Goal: Task Accomplishment & Management: Use online tool/utility

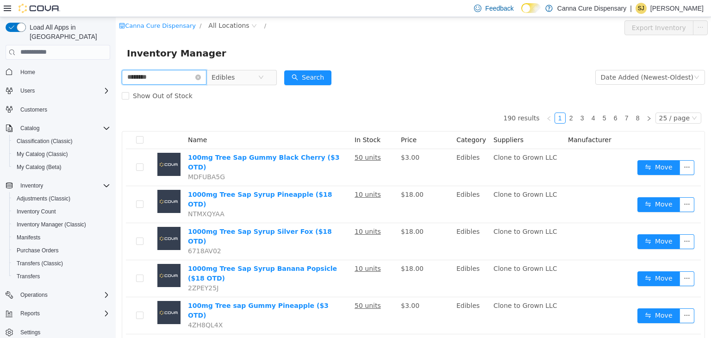
click at [142, 77] on input "********" at bounding box center [164, 76] width 85 height 15
click at [141, 77] on input "********" at bounding box center [164, 76] width 85 height 15
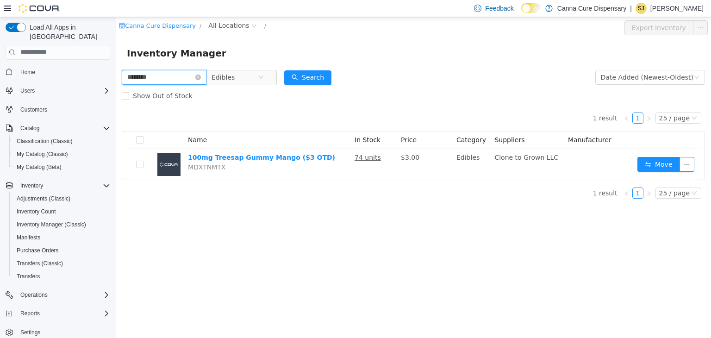
type input "********"
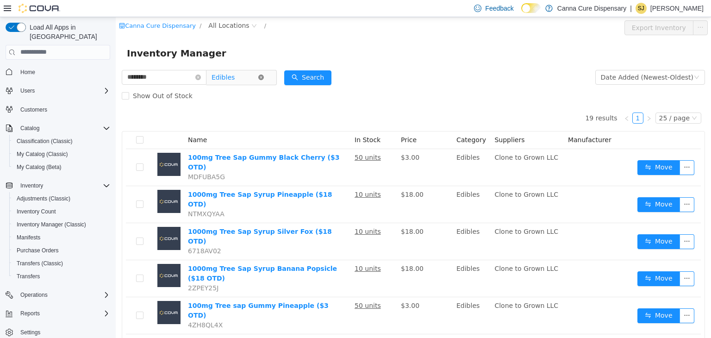
click at [264, 79] on icon "icon: close-circle" at bounding box center [261, 77] width 6 height 6
click at [321, 76] on button "Search" at bounding box center [307, 77] width 47 height 15
click at [201, 75] on icon "icon: close-circle" at bounding box center [198, 77] width 6 height 6
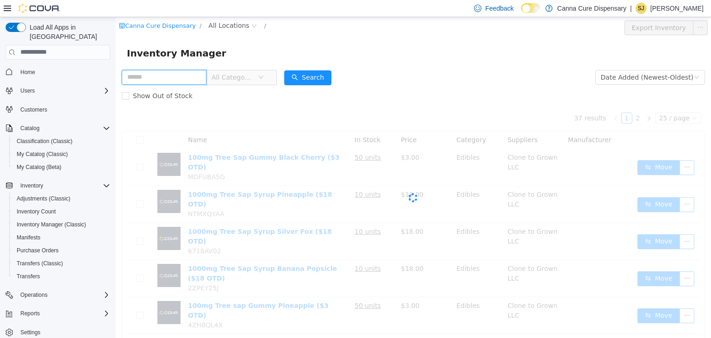
click at [191, 75] on input "text" at bounding box center [164, 76] width 85 height 15
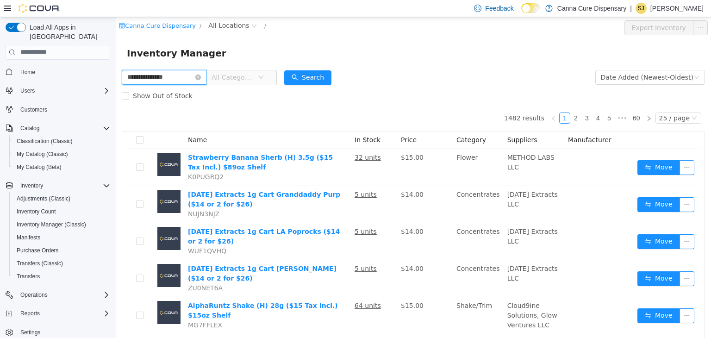
type input "**********"
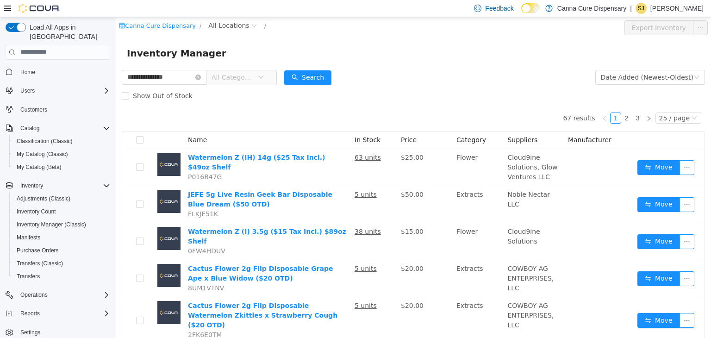
click at [254, 81] on span "All Categories" at bounding box center [232, 76] width 42 height 9
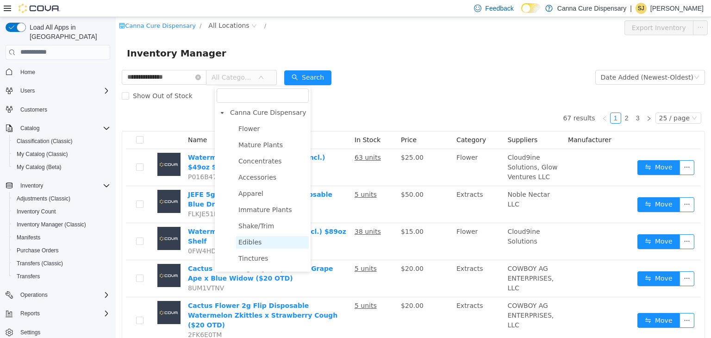
click at [259, 236] on span "Edibles" at bounding box center [272, 242] width 73 height 12
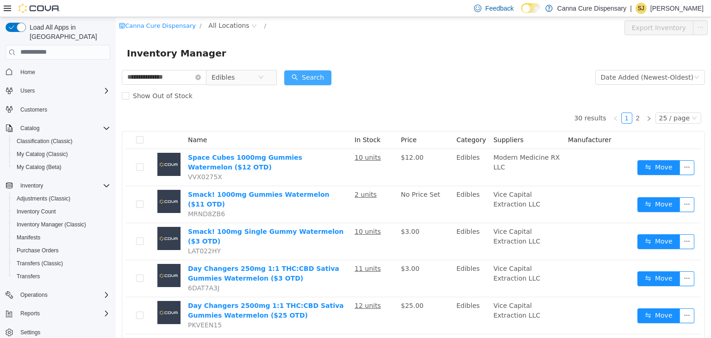
click at [322, 77] on button "Search" at bounding box center [307, 77] width 47 height 15
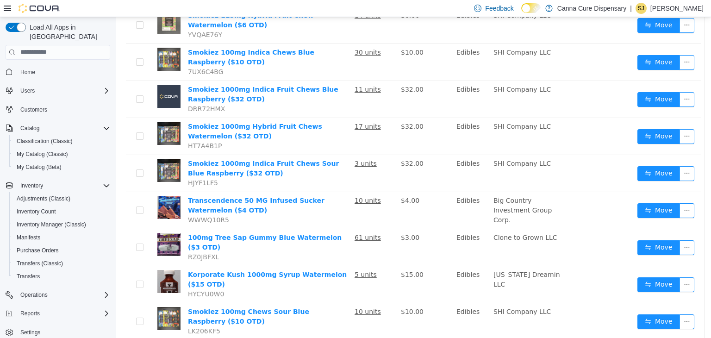
scroll to position [707, 0]
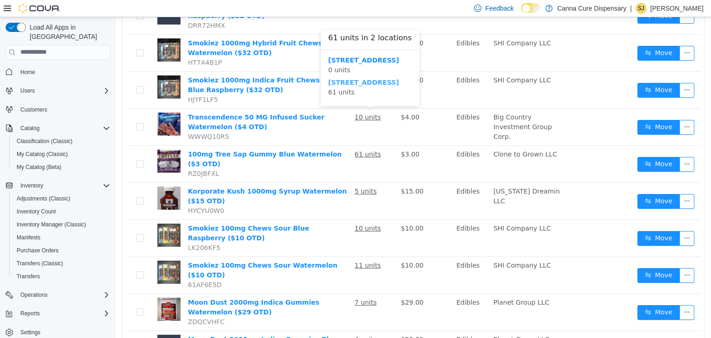
click at [365, 86] on b "[STREET_ADDRESS]" at bounding box center [363, 81] width 71 height 7
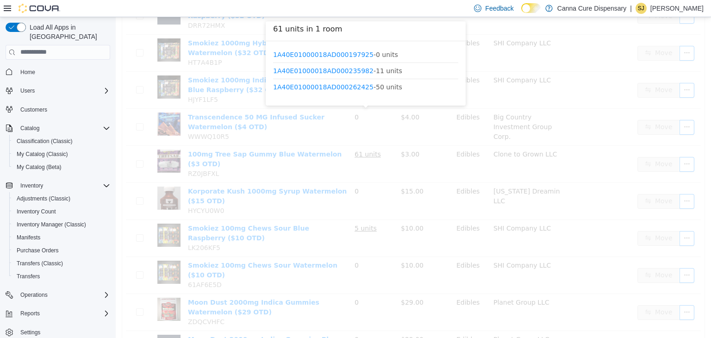
scroll to position [516, 0]
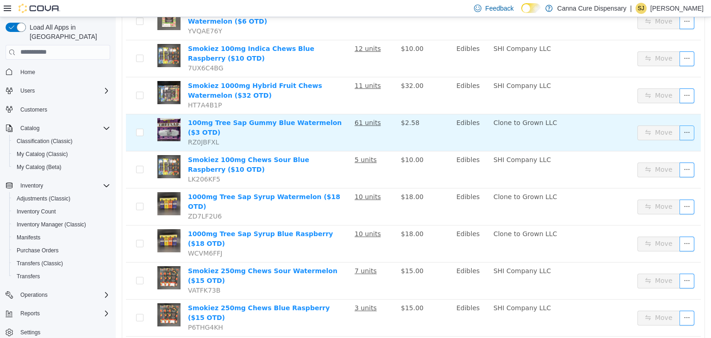
click at [687, 125] on button "button" at bounding box center [686, 132] width 15 height 15
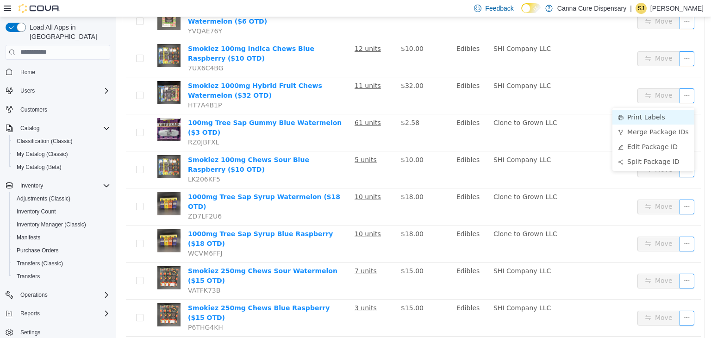
click at [661, 112] on li "Print Labels" at bounding box center [653, 116] width 82 height 15
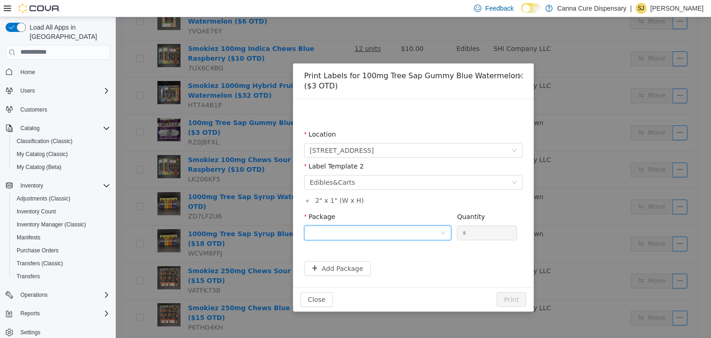
click at [422, 227] on div at bounding box center [375, 232] width 130 height 14
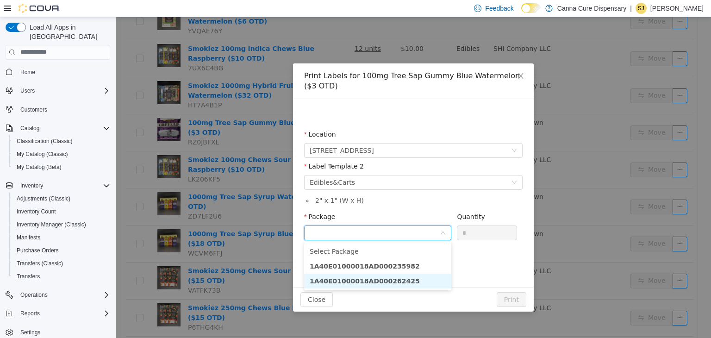
click at [400, 281] on li "1A40E01000018AD000262425" at bounding box center [377, 280] width 147 height 15
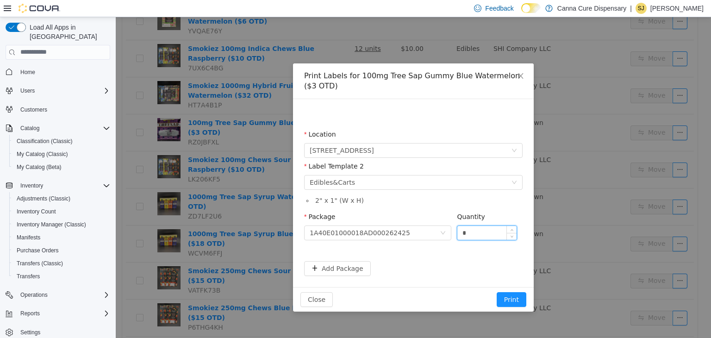
click at [478, 235] on input "*" at bounding box center [486, 232] width 59 height 14
type input "**"
click at [497, 292] on button "Print" at bounding box center [512, 299] width 30 height 15
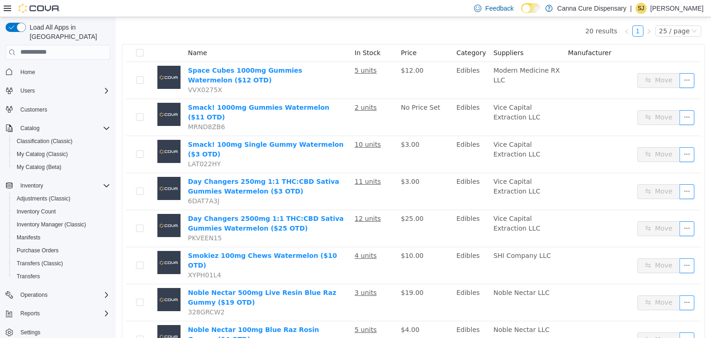
scroll to position [0, 0]
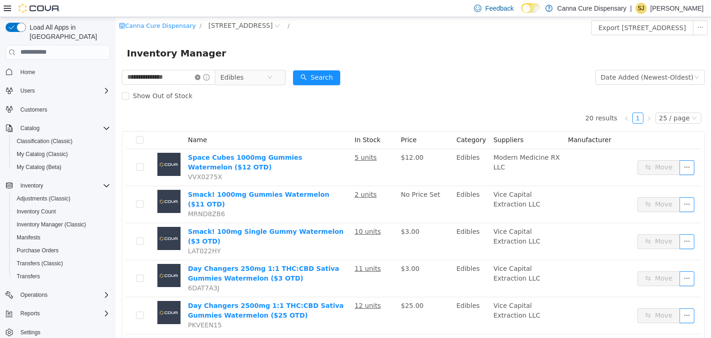
click at [200, 75] on icon "icon: close-circle" at bounding box center [198, 77] width 6 height 6
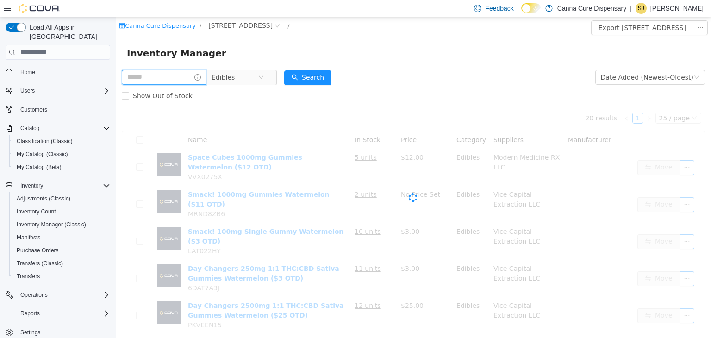
click at [191, 76] on input "text" at bounding box center [164, 76] width 85 height 15
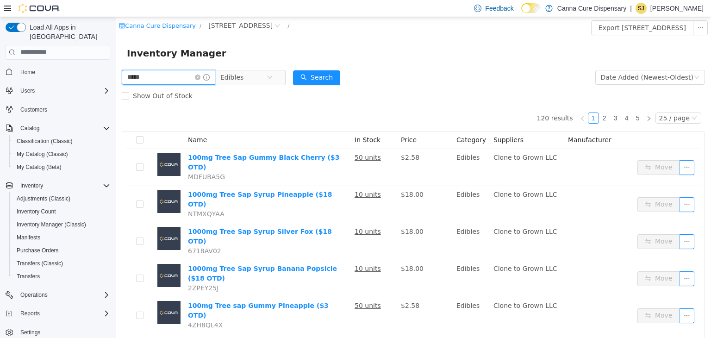
type input "*****"
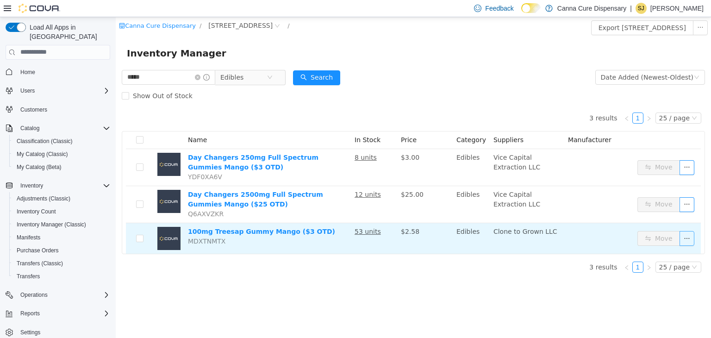
click at [690, 242] on button "button" at bounding box center [686, 237] width 15 height 15
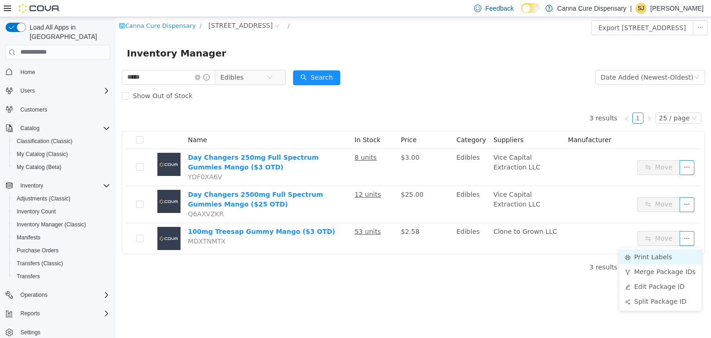
click at [661, 253] on li "Print Labels" at bounding box center [660, 256] width 82 height 15
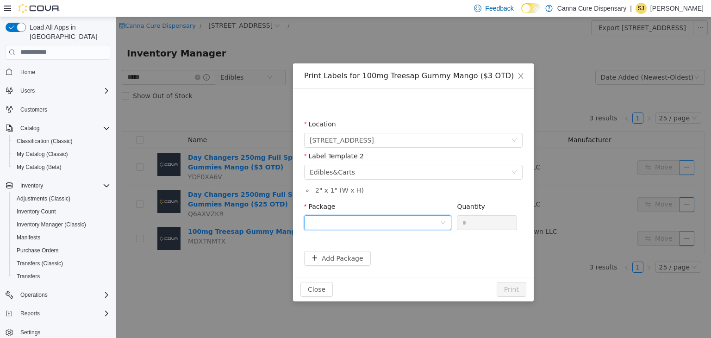
click at [409, 223] on div at bounding box center [375, 222] width 130 height 14
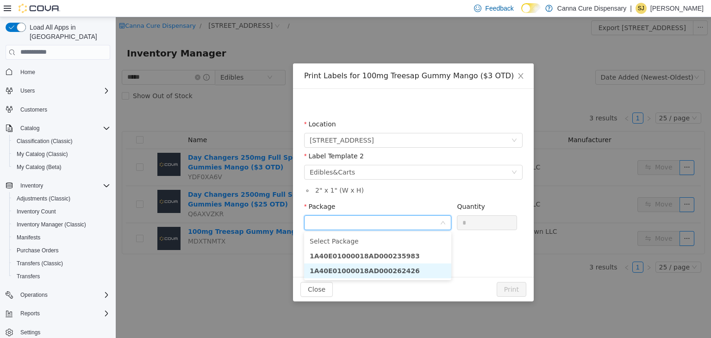
click at [417, 267] on li "1A40E01000018AD000262426" at bounding box center [377, 270] width 147 height 15
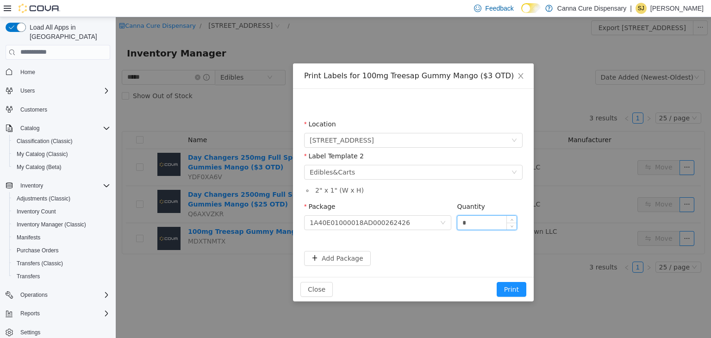
click at [474, 225] on input "*" at bounding box center [486, 222] width 59 height 14
type input "**"
click at [497, 281] on button "Print" at bounding box center [512, 288] width 30 height 15
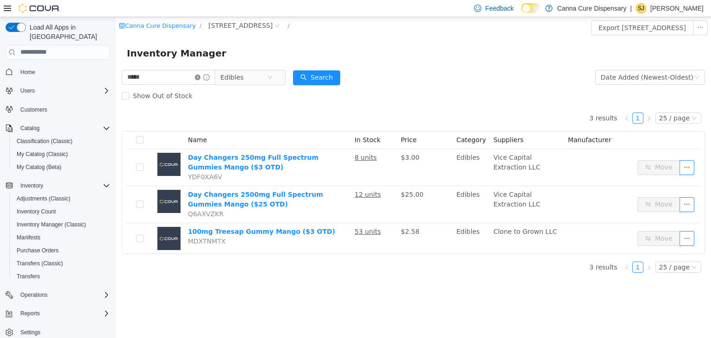
click at [200, 79] on icon "icon: close-circle" at bounding box center [198, 77] width 6 height 6
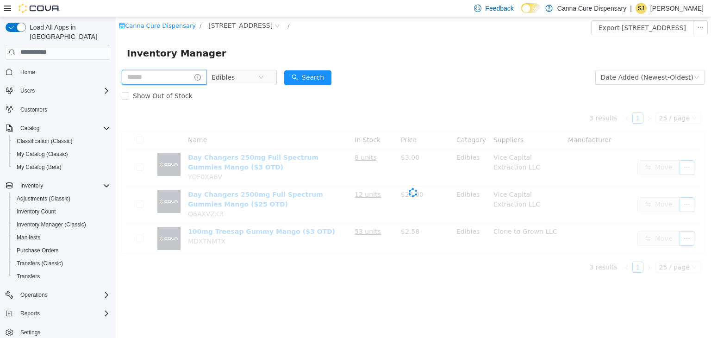
click at [193, 78] on input "text" at bounding box center [164, 76] width 85 height 15
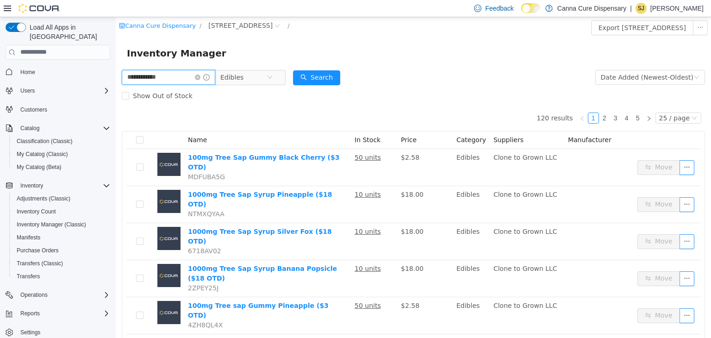
type input "**********"
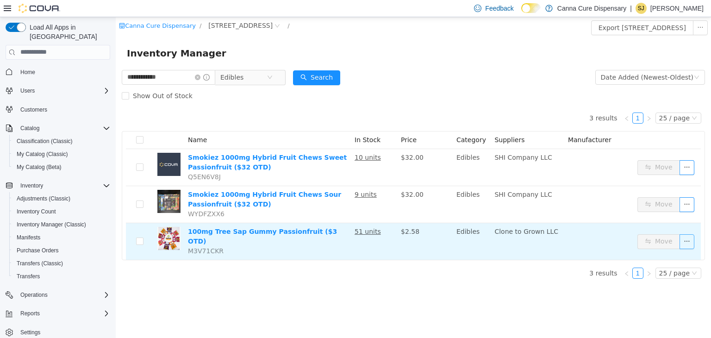
click at [690, 236] on button "button" at bounding box center [686, 241] width 15 height 15
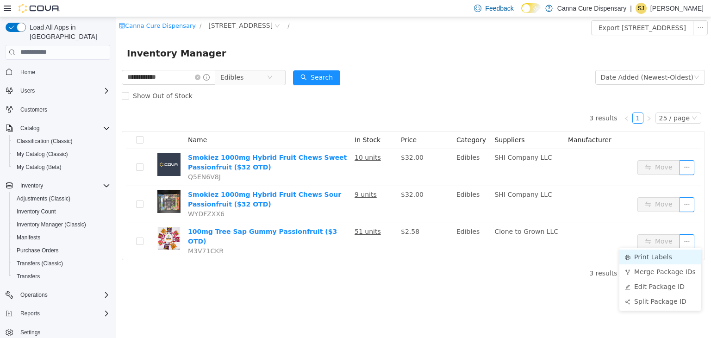
click at [660, 256] on li "Print Labels" at bounding box center [660, 256] width 82 height 15
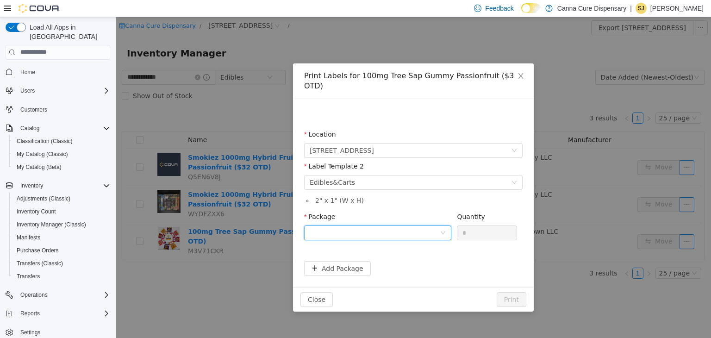
click at [359, 225] on div at bounding box center [375, 232] width 130 height 14
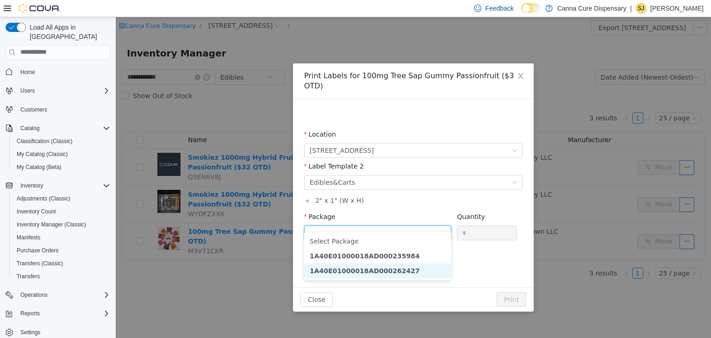
click at [379, 271] on strong "1A40E01000018AD000262427" at bounding box center [365, 270] width 110 height 7
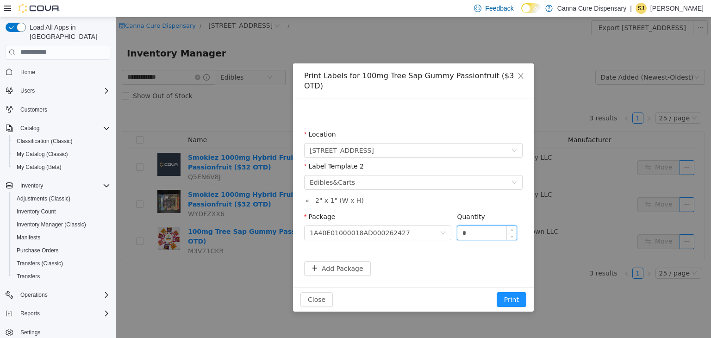
click at [473, 225] on input "*" at bounding box center [486, 232] width 59 height 14
type input "**"
click at [497, 292] on button "Print" at bounding box center [512, 299] width 30 height 15
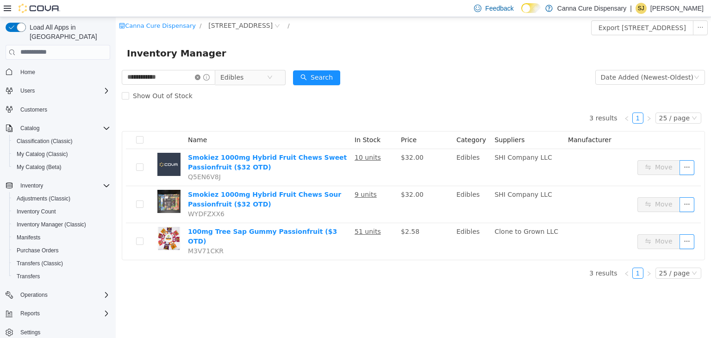
click at [200, 79] on icon "icon: close-circle" at bounding box center [198, 77] width 6 height 6
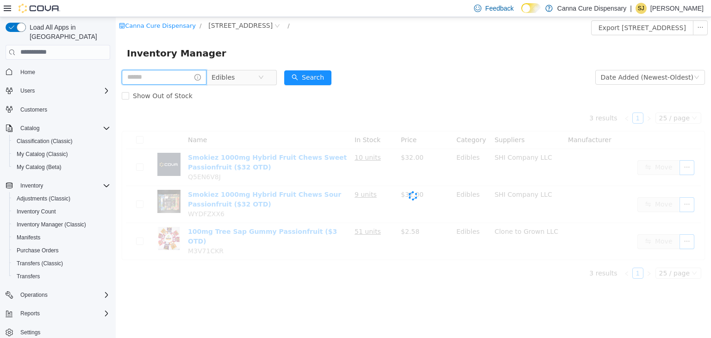
click at [189, 79] on input "text" at bounding box center [164, 76] width 85 height 15
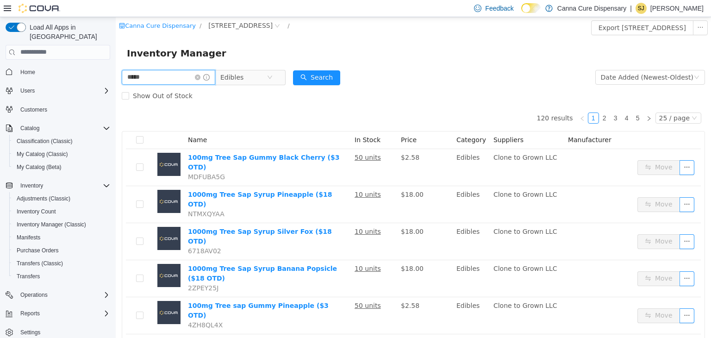
type input "*****"
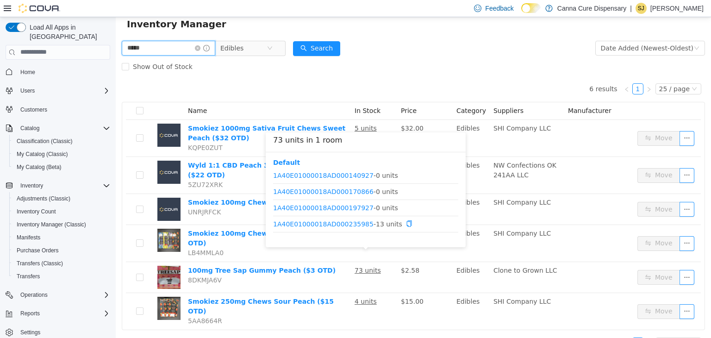
scroll to position [28, 0]
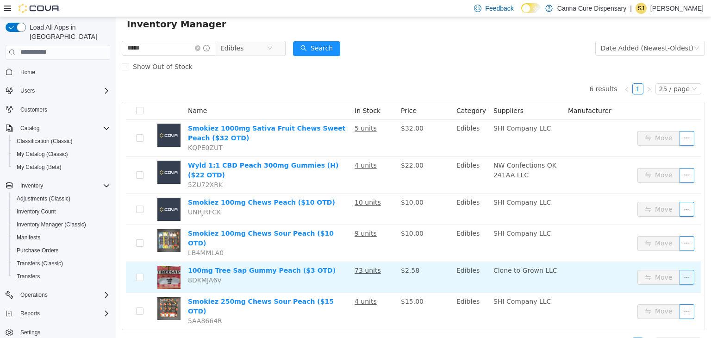
click at [679, 269] on button "button" at bounding box center [686, 276] width 15 height 15
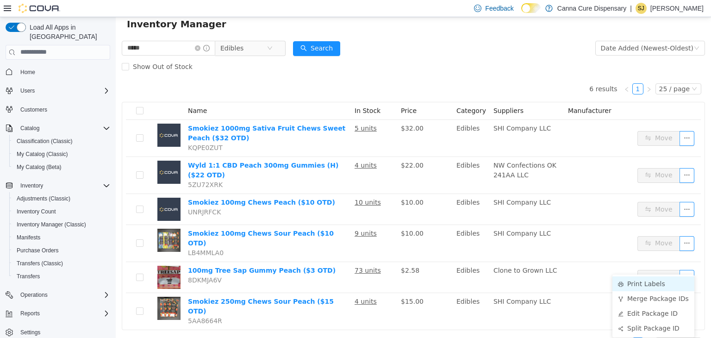
click at [664, 277] on li "Print Labels" at bounding box center [653, 283] width 82 height 15
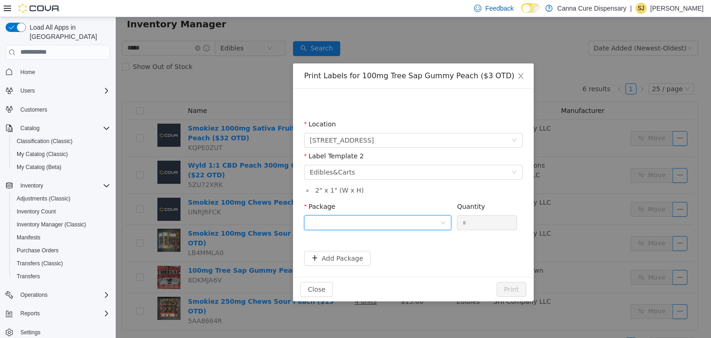
click at [381, 222] on div at bounding box center [375, 222] width 130 height 14
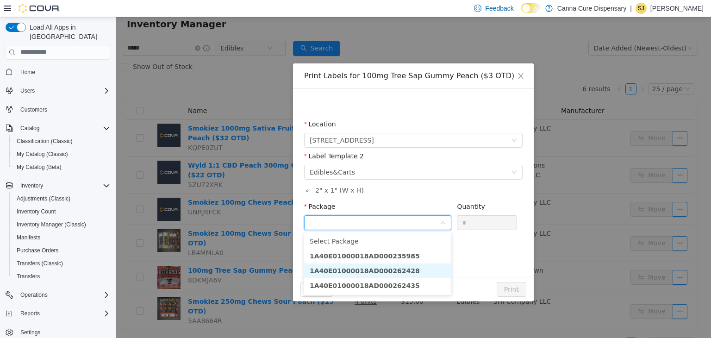
click at [380, 270] on strong "1A40E01000018AD000262428" at bounding box center [365, 270] width 110 height 7
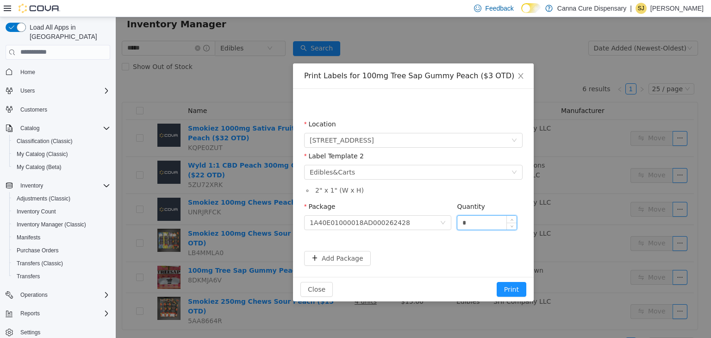
click at [475, 227] on input "*" at bounding box center [486, 222] width 59 height 14
type input "**"
click at [497, 281] on button "Print" at bounding box center [512, 288] width 30 height 15
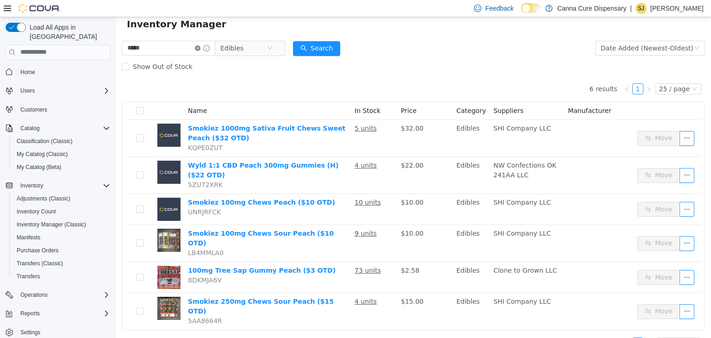
click at [200, 47] on icon "icon: close-circle" at bounding box center [198, 48] width 6 height 6
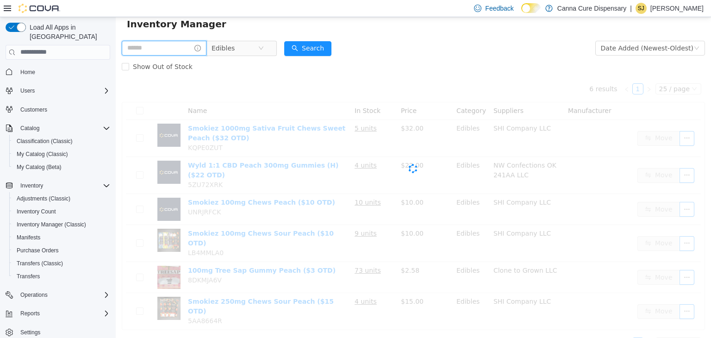
click at [191, 48] on input "text" at bounding box center [164, 47] width 85 height 15
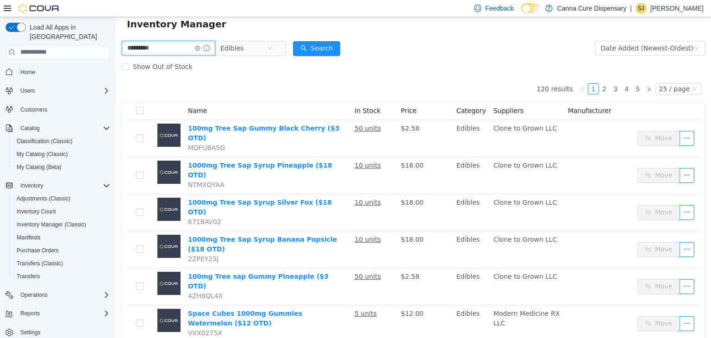
type input "*********"
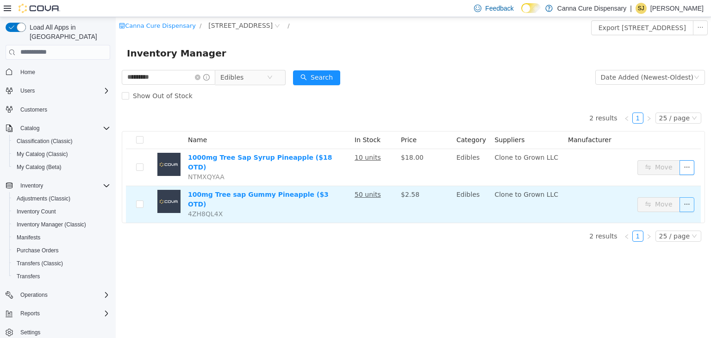
click at [688, 197] on button "button" at bounding box center [686, 204] width 15 height 15
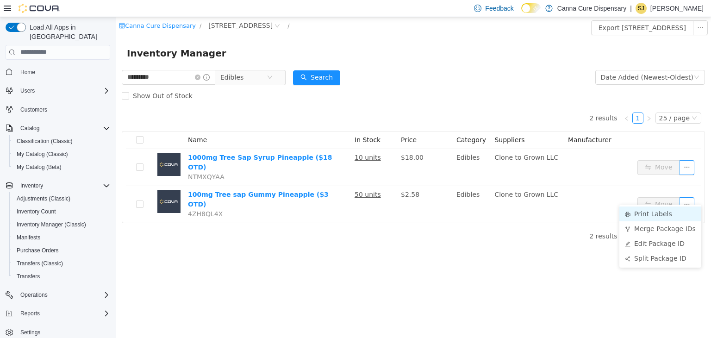
click at [653, 214] on li "Print Labels" at bounding box center [660, 213] width 82 height 15
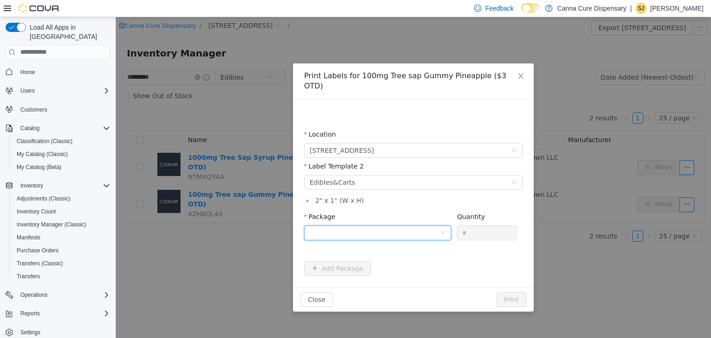
click at [422, 226] on div at bounding box center [375, 232] width 130 height 14
click at [409, 261] on li "1A40E01000018AD000262429" at bounding box center [377, 255] width 147 height 15
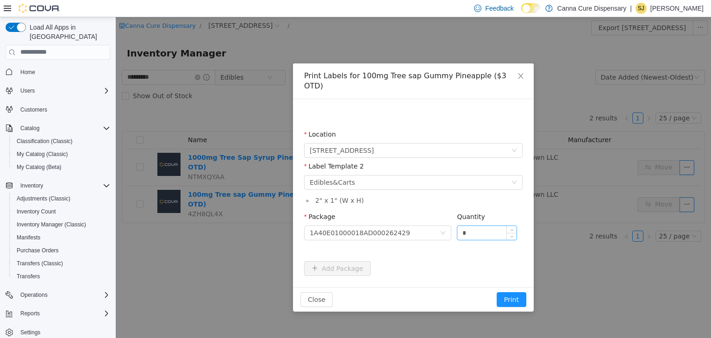
drag, startPoint x: 473, startPoint y: 230, endPoint x: 477, endPoint y: 226, distance: 5.6
click at [477, 226] on div "Quantity *" at bounding box center [487, 227] width 60 height 32
click at [477, 226] on input "*" at bounding box center [486, 232] width 59 height 14
type input "**"
click at [497, 292] on button "Print" at bounding box center [512, 299] width 30 height 15
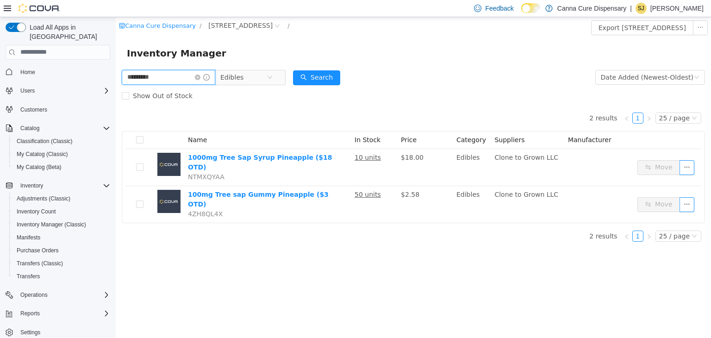
click at [140, 77] on input "*********" at bounding box center [168, 76] width 93 height 15
type input "**********"
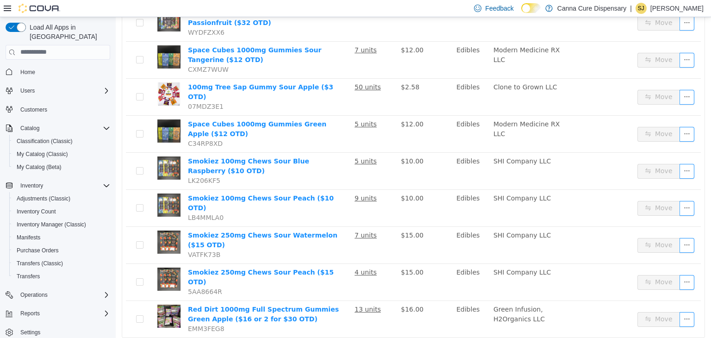
scroll to position [367, 0]
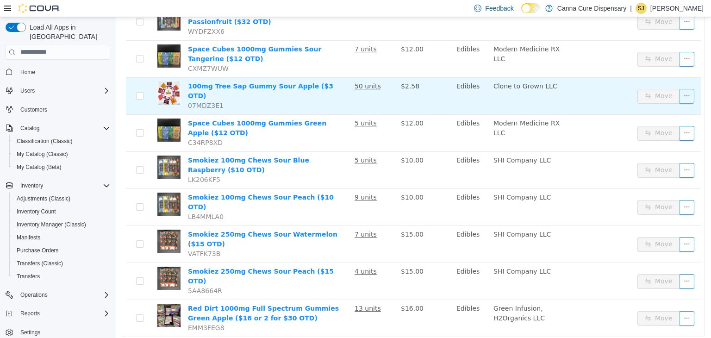
click at [682, 88] on button "button" at bounding box center [686, 95] width 15 height 15
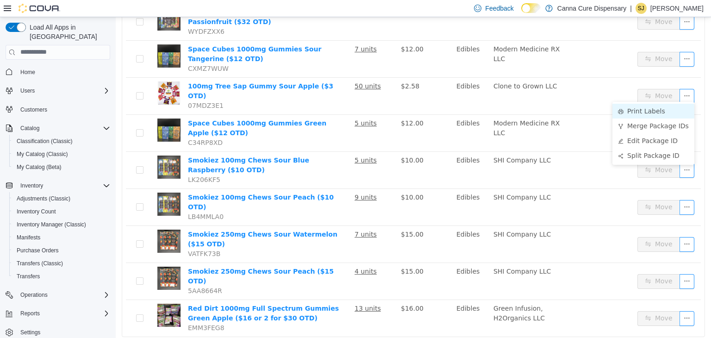
click at [654, 108] on li "Print Labels" at bounding box center [653, 110] width 82 height 15
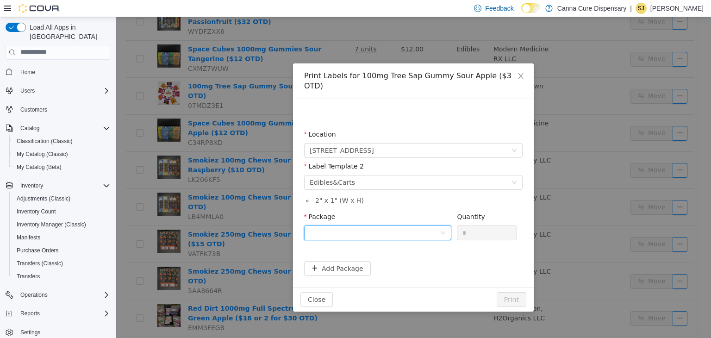
click at [420, 225] on div at bounding box center [375, 232] width 130 height 14
click at [405, 249] on li "1A40E01000018AD000262430" at bounding box center [377, 255] width 147 height 15
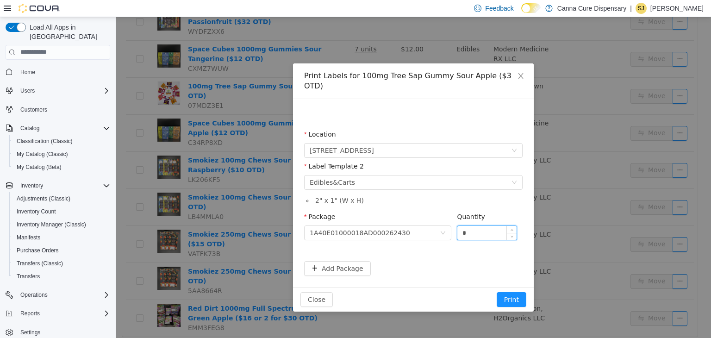
click at [487, 225] on input "*" at bounding box center [486, 232] width 59 height 14
type input "**"
click at [497, 292] on button "Print" at bounding box center [512, 299] width 30 height 15
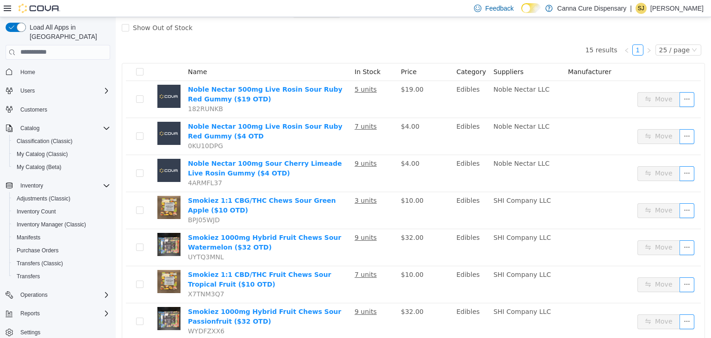
scroll to position [0, 0]
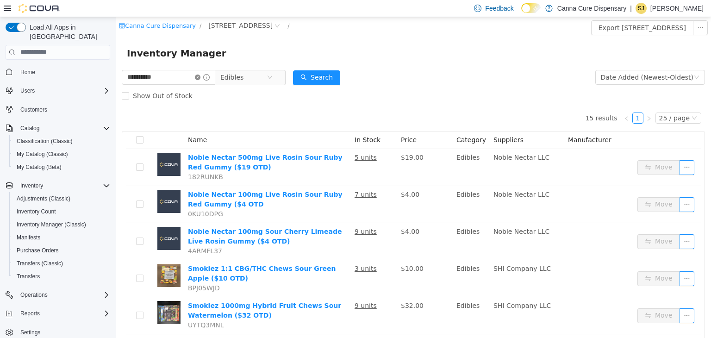
click at [200, 78] on icon "icon: close-circle" at bounding box center [198, 77] width 6 height 6
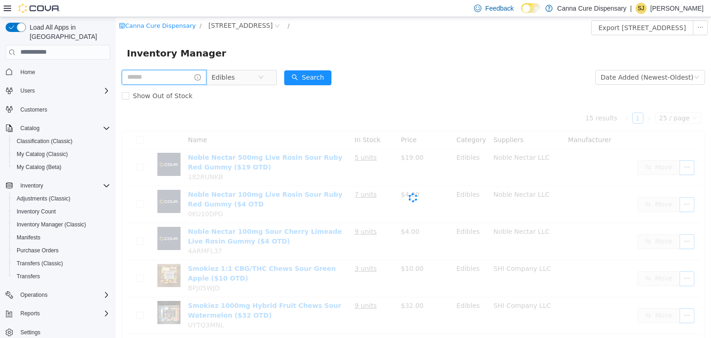
click at [198, 77] on input "text" at bounding box center [164, 76] width 85 height 15
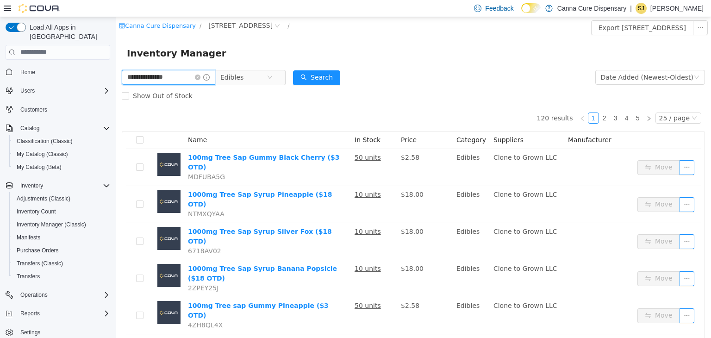
type input "**********"
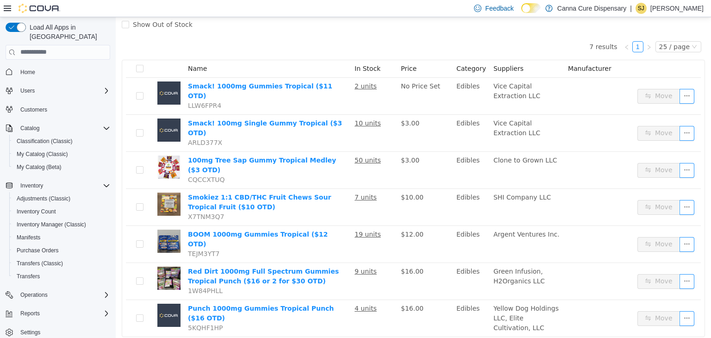
scroll to position [72, 0]
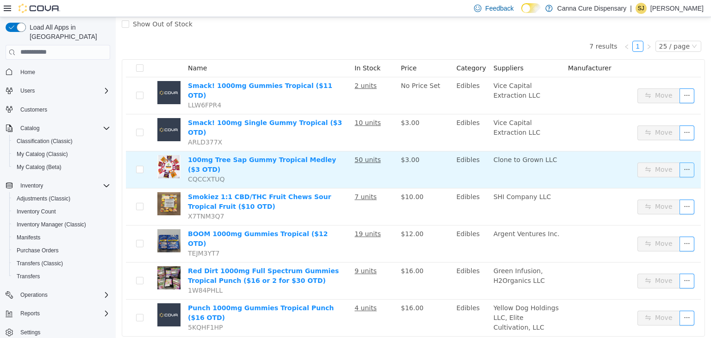
click at [679, 162] on button "button" at bounding box center [686, 169] width 15 height 15
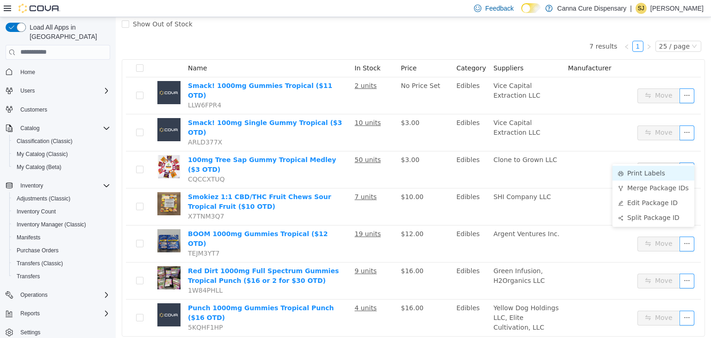
click at [657, 171] on li "Print Labels" at bounding box center [653, 172] width 82 height 15
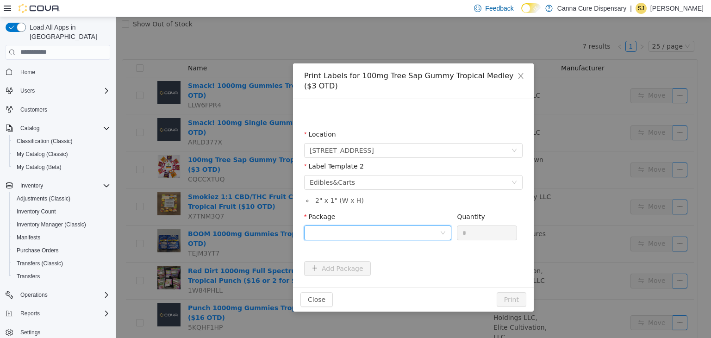
click at [351, 232] on div at bounding box center [375, 232] width 130 height 14
click at [385, 268] on strong "1A40E01000018AD000262431" at bounding box center [365, 265] width 110 height 7
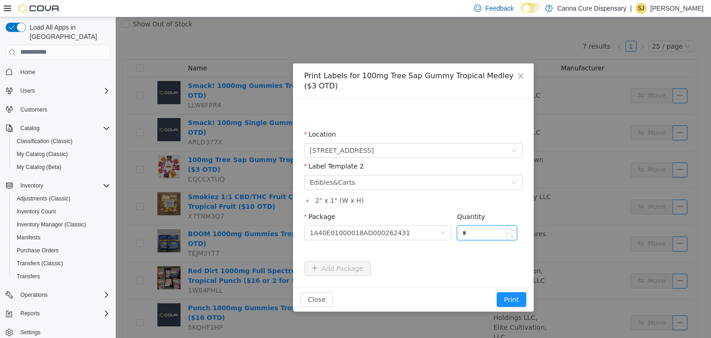
click at [476, 234] on input "*" at bounding box center [486, 232] width 59 height 14
type input "**"
click at [497, 292] on button "Print" at bounding box center [512, 299] width 30 height 15
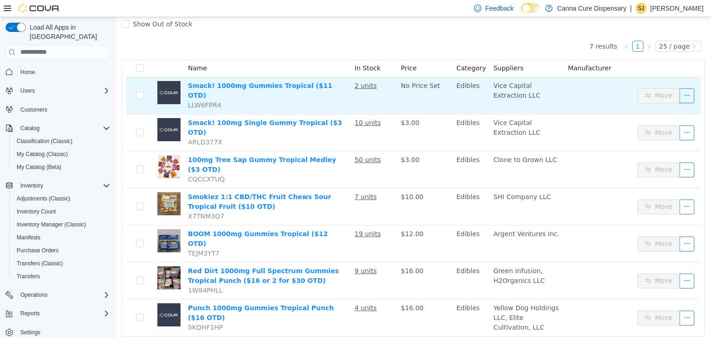
scroll to position [0, 0]
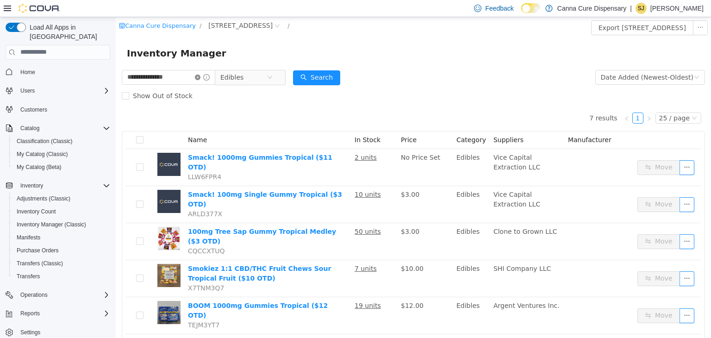
click at [200, 74] on icon "icon: close-circle" at bounding box center [198, 77] width 6 height 6
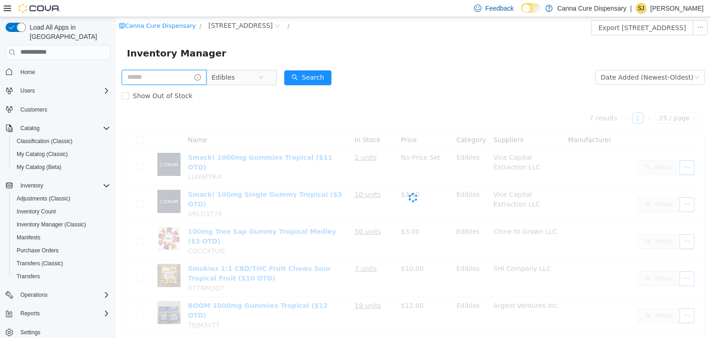
click at [191, 78] on input "text" at bounding box center [164, 76] width 85 height 15
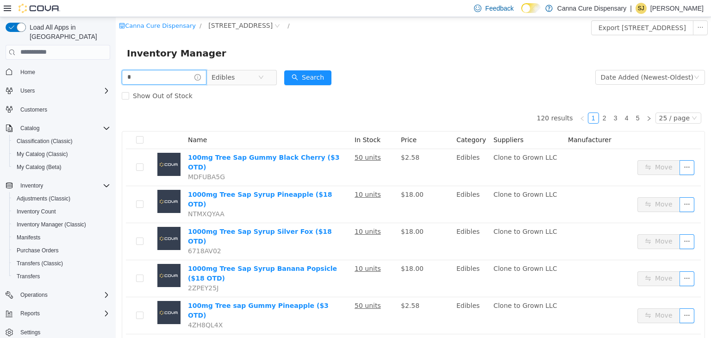
click at [191, 78] on input "*" at bounding box center [164, 76] width 85 height 15
type input "**********"
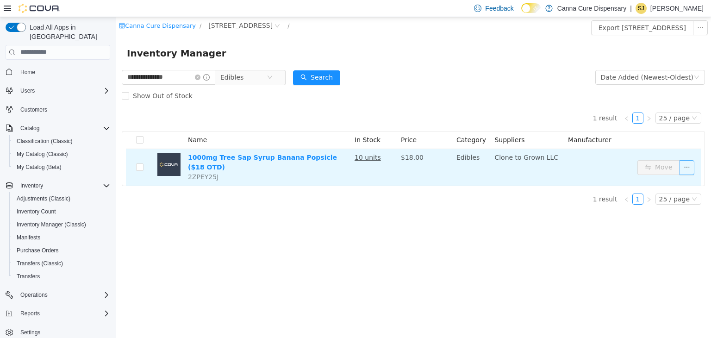
click at [692, 166] on button "button" at bounding box center [686, 167] width 15 height 15
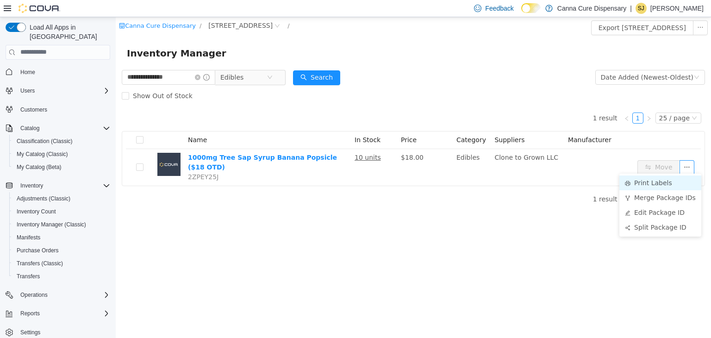
click at [668, 178] on li "Print Labels" at bounding box center [660, 182] width 82 height 15
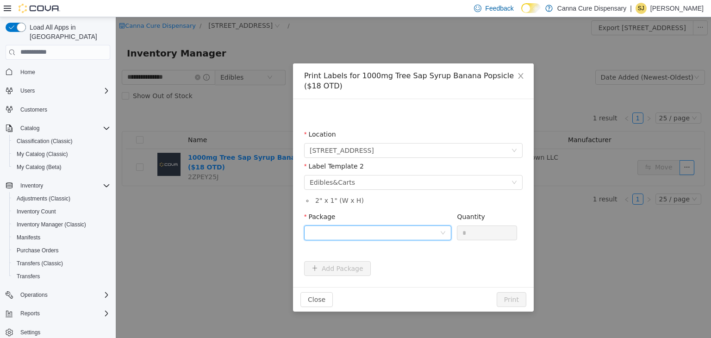
click at [431, 230] on div at bounding box center [375, 232] width 130 height 14
click at [399, 266] on li "1A40E01000018AD000262432" at bounding box center [377, 265] width 147 height 15
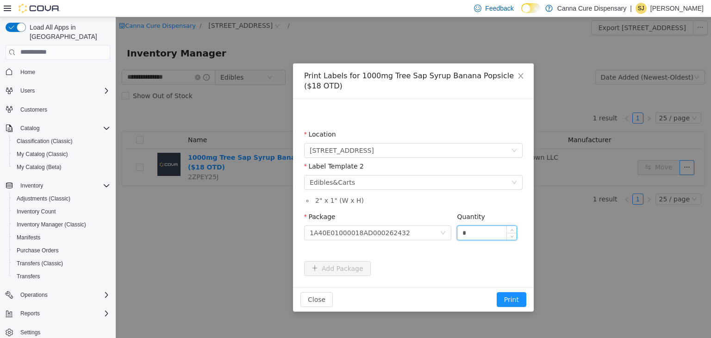
click at [496, 227] on input "*" at bounding box center [486, 232] width 59 height 14
type input "**"
click at [497, 292] on button "Print" at bounding box center [512, 299] width 30 height 15
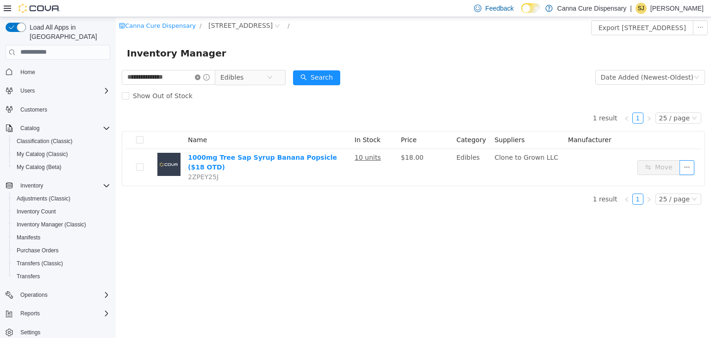
click at [200, 77] on icon "icon: close-circle" at bounding box center [198, 77] width 6 height 6
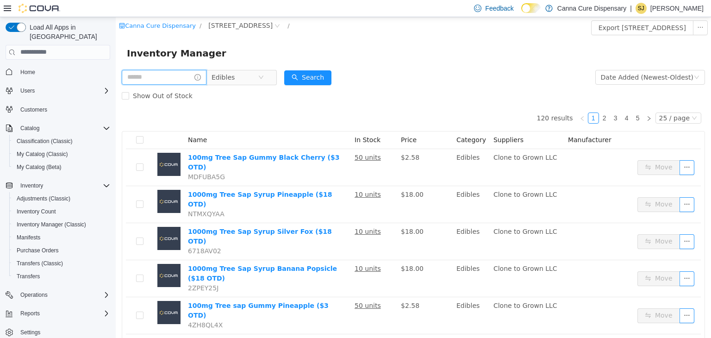
click at [182, 81] on input "text" at bounding box center [164, 76] width 85 height 15
type input "**********"
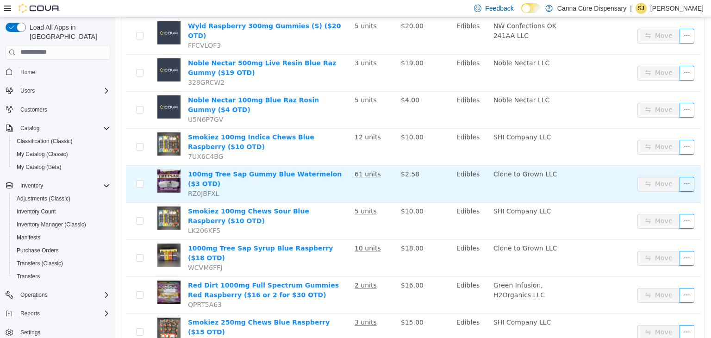
scroll to position [177, 0]
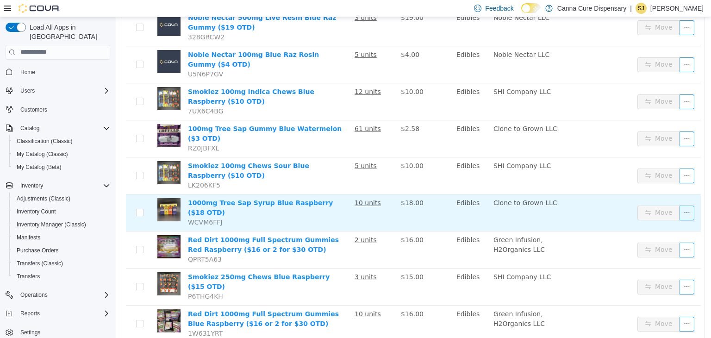
click at [684, 205] on button "button" at bounding box center [686, 212] width 15 height 15
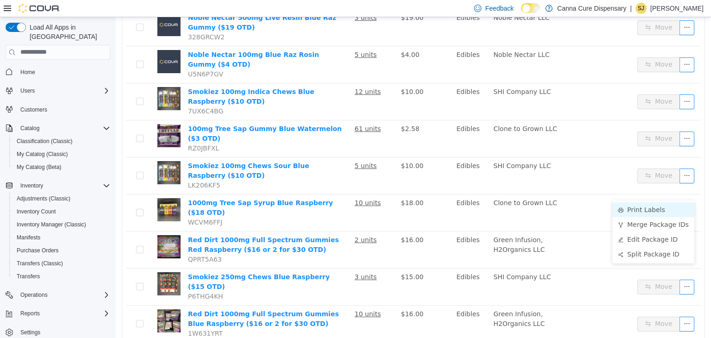
click at [652, 208] on li "Print Labels" at bounding box center [653, 209] width 82 height 15
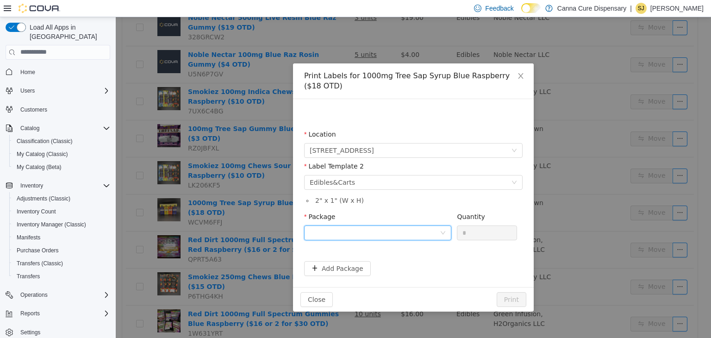
click at [391, 229] on div at bounding box center [375, 232] width 130 height 14
click at [393, 265] on strong "1A40E01000018AD000262433" at bounding box center [365, 265] width 110 height 7
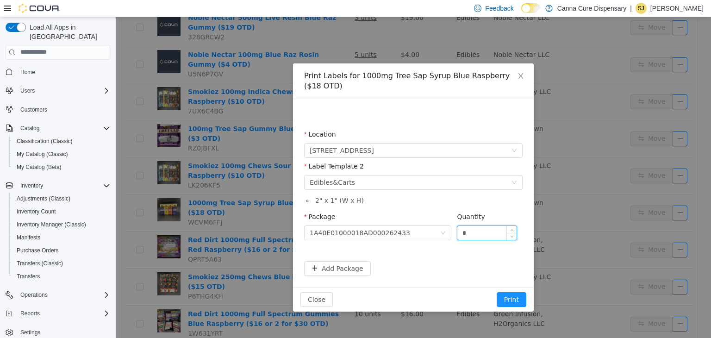
click at [475, 232] on input "*" at bounding box center [486, 232] width 59 height 14
type input "**"
click at [497, 292] on button "Print" at bounding box center [512, 299] width 30 height 15
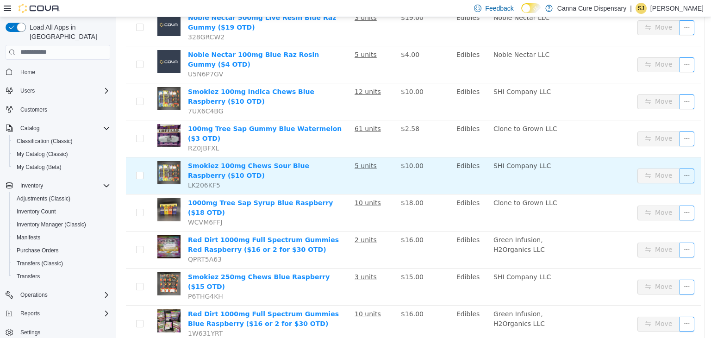
scroll to position [0, 0]
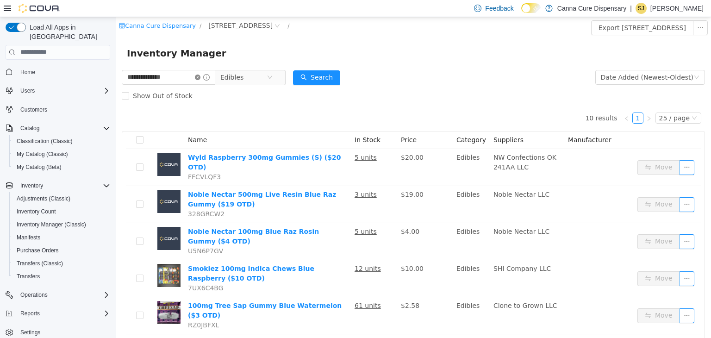
click at [200, 74] on icon "icon: close-circle" at bounding box center [198, 77] width 6 height 6
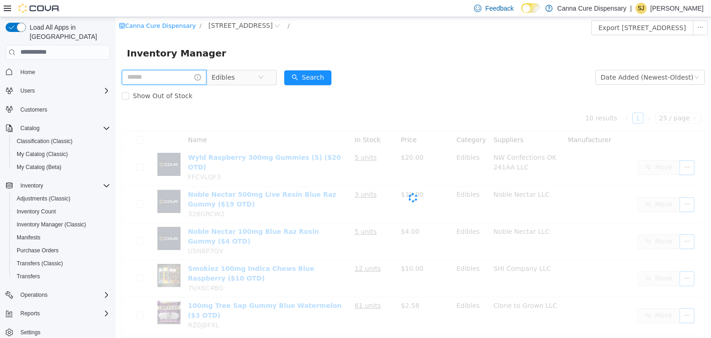
click at [182, 79] on input "text" at bounding box center [164, 76] width 85 height 15
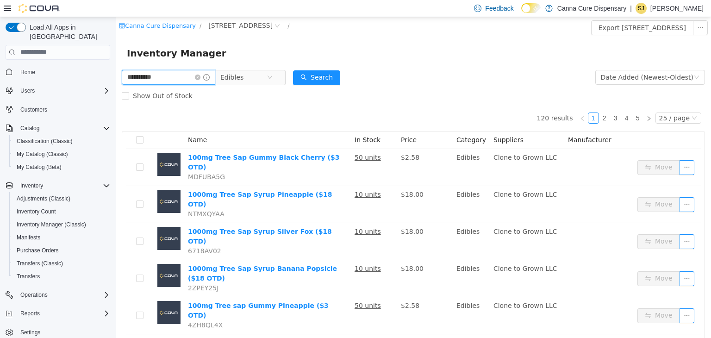
type input "**********"
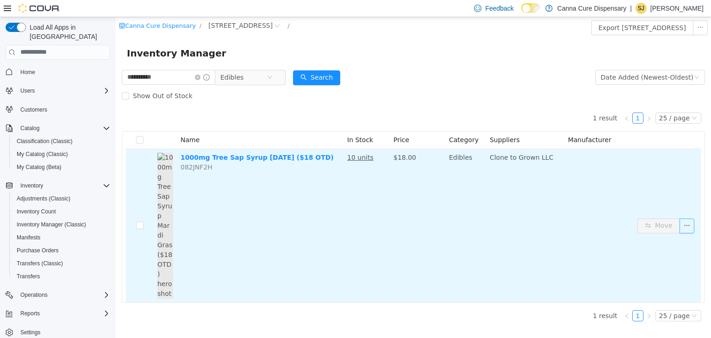
click at [692, 225] on button "button" at bounding box center [686, 225] width 15 height 15
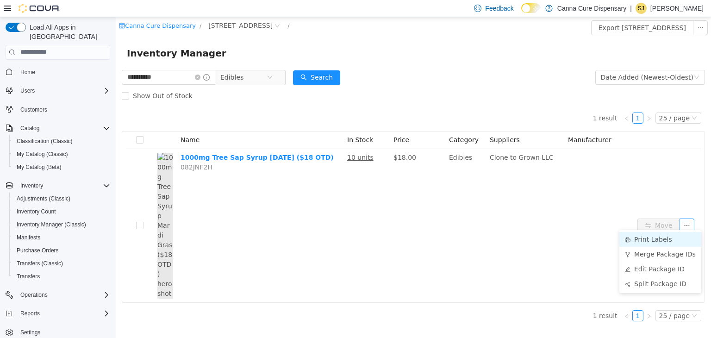
click at [670, 232] on li "Print Labels" at bounding box center [660, 238] width 82 height 15
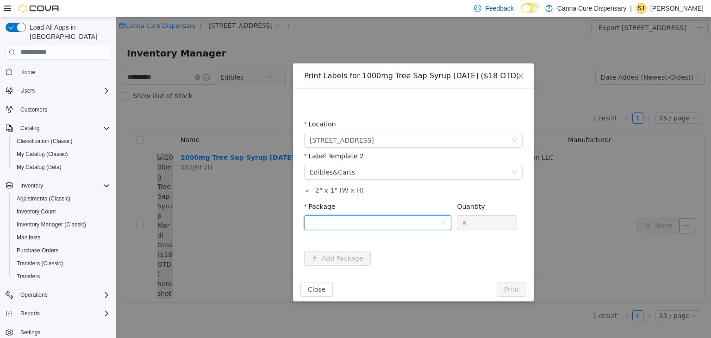
click at [383, 224] on div at bounding box center [375, 222] width 130 height 14
click at [392, 255] on strong "1A40E01000018AD000262434" at bounding box center [365, 255] width 110 height 7
click at [479, 221] on input "*" at bounding box center [486, 222] width 59 height 14
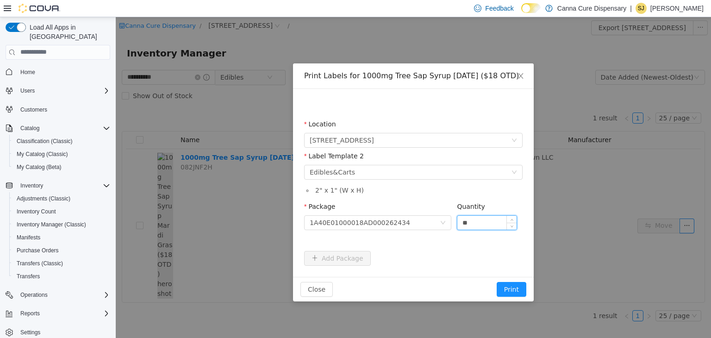
type input "**"
click at [497, 281] on button "Print" at bounding box center [512, 288] width 30 height 15
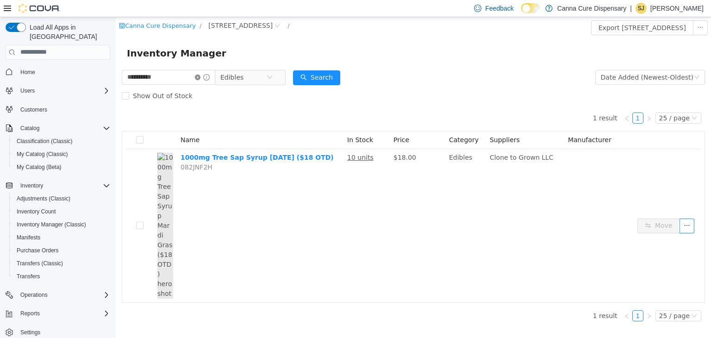
click at [200, 78] on icon "icon: close-circle" at bounding box center [198, 77] width 6 height 6
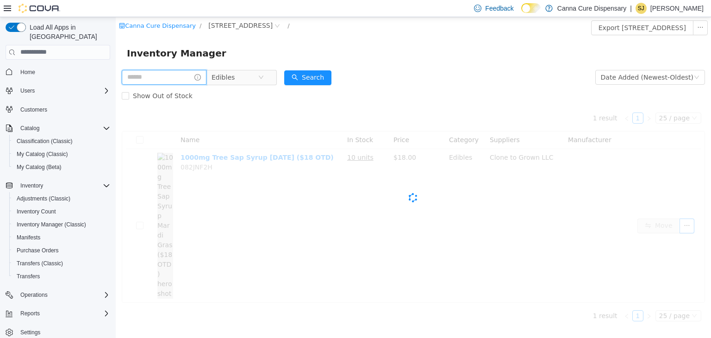
click at [185, 78] on input "text" at bounding box center [164, 76] width 85 height 15
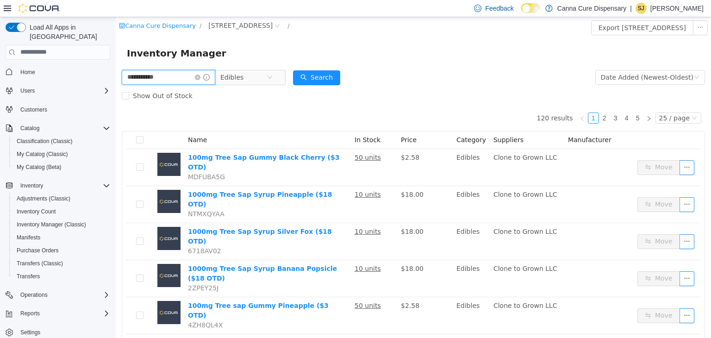
type input "**********"
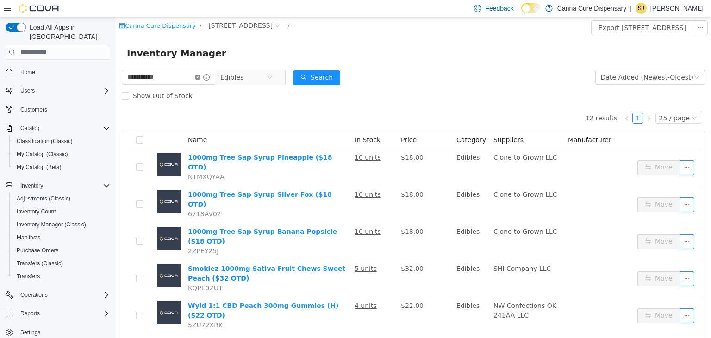
click at [200, 75] on icon "icon: close-circle" at bounding box center [198, 77] width 6 height 6
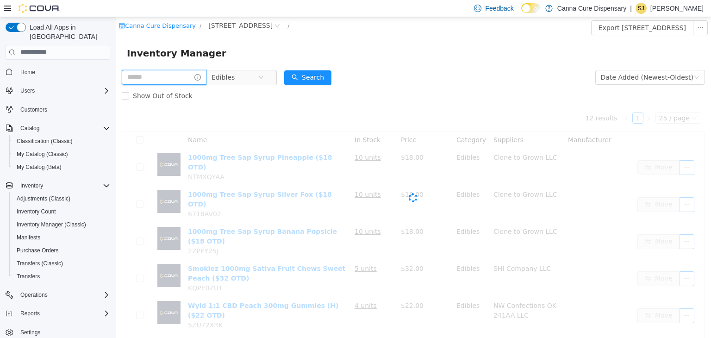
click at [197, 75] on input "text" at bounding box center [164, 76] width 85 height 15
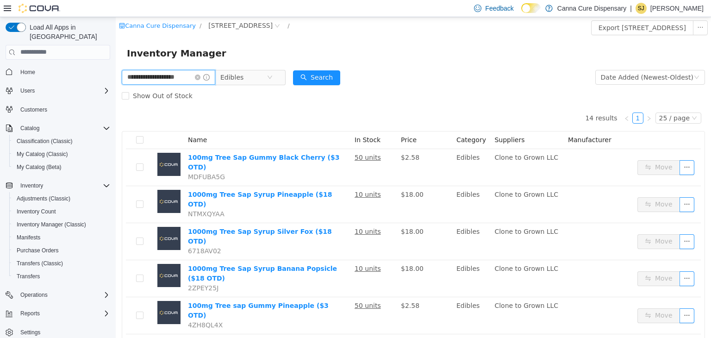
type input "**********"
click at [273, 76] on icon "icon: close-circle" at bounding box center [270, 77] width 6 height 6
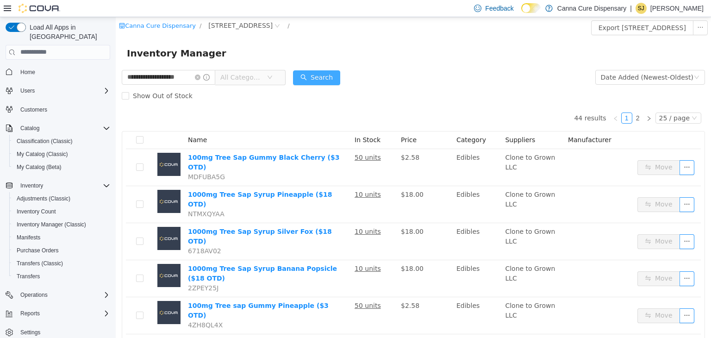
click at [331, 76] on button "Search" at bounding box center [316, 77] width 47 height 15
click at [200, 77] on icon "icon: close-circle" at bounding box center [198, 77] width 6 height 6
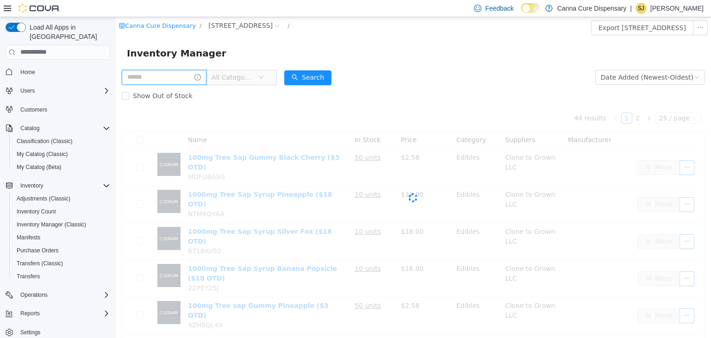
click at [189, 78] on input "text" at bounding box center [164, 76] width 85 height 15
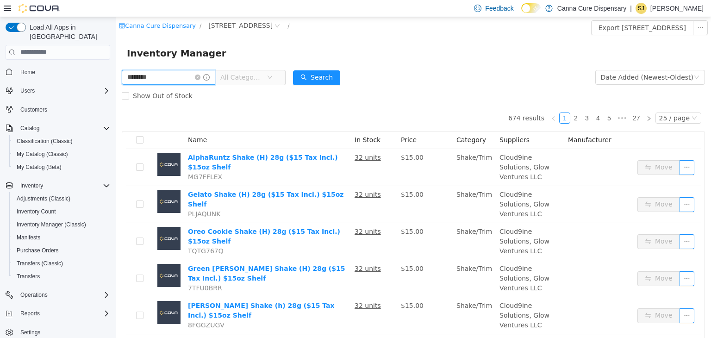
type input "********"
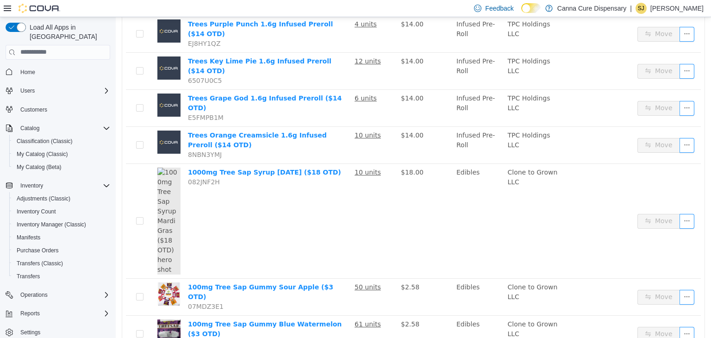
scroll to position [739, 0]
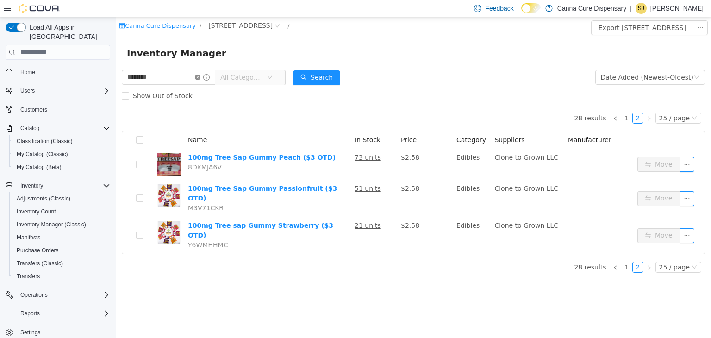
click at [200, 74] on icon "icon: close-circle" at bounding box center [198, 77] width 6 height 6
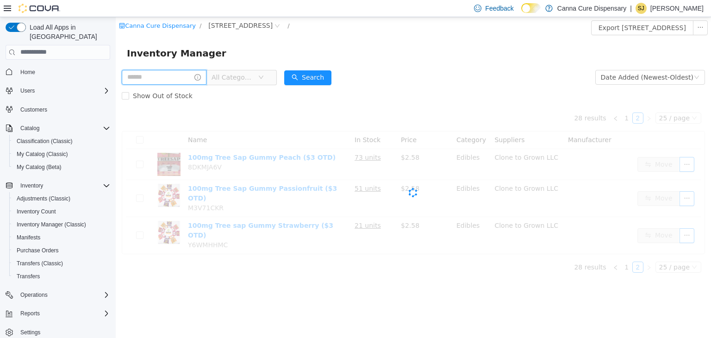
click at [182, 80] on input "text" at bounding box center [164, 76] width 85 height 15
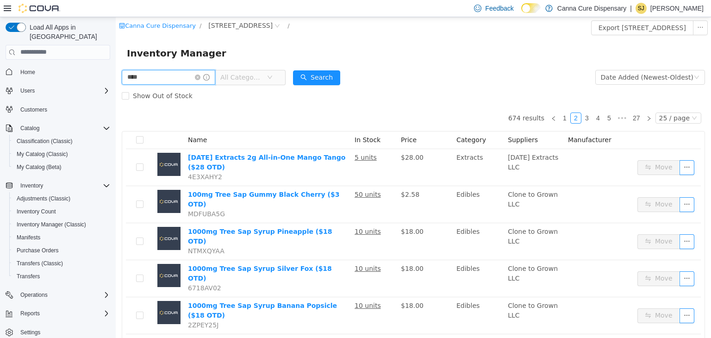
click at [182, 85] on div "**** All Categories" at bounding box center [204, 77] width 164 height 19
type input "*"
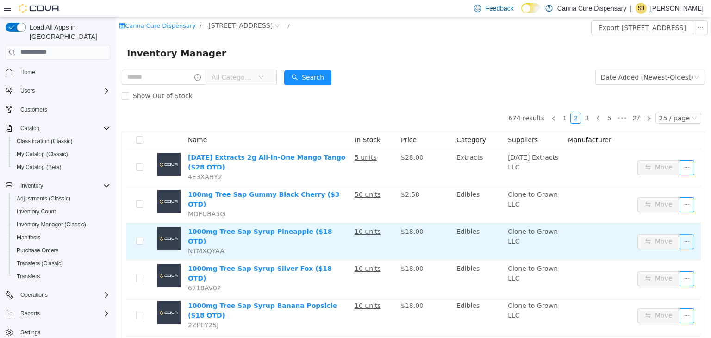
click at [679, 236] on button "button" at bounding box center [686, 241] width 15 height 15
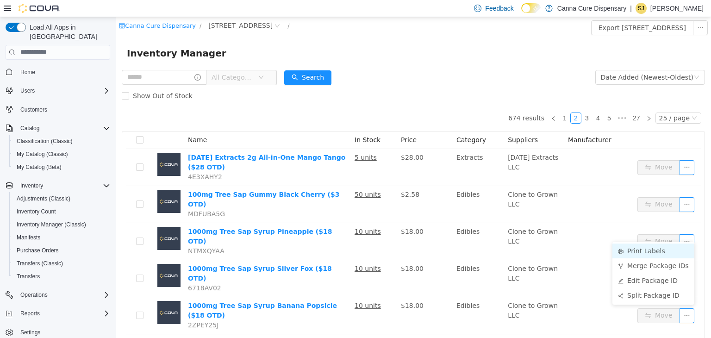
click at [661, 249] on li "Print Labels" at bounding box center [653, 250] width 82 height 15
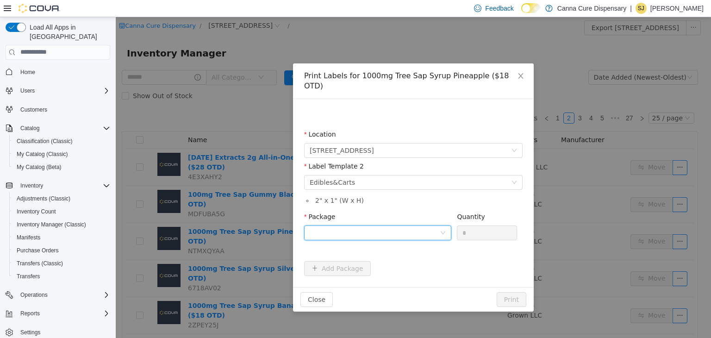
click at [425, 225] on div at bounding box center [375, 232] width 130 height 14
click at [411, 255] on li "1A40E01000018AD000262436" at bounding box center [377, 255] width 147 height 15
click at [512, 229] on icon "icon: up" at bounding box center [511, 230] width 3 height 3
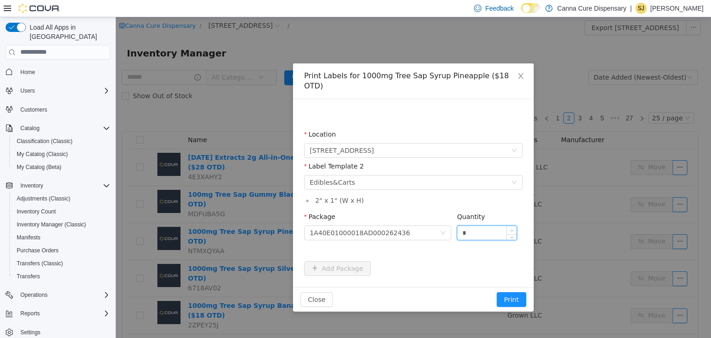
click at [512, 229] on icon "icon: up" at bounding box center [511, 230] width 3 height 3
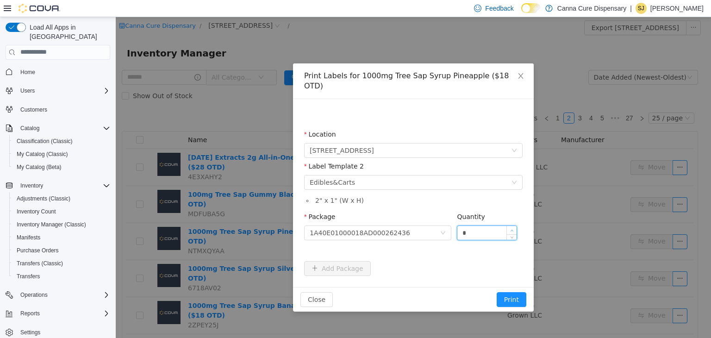
click at [512, 229] on icon "icon: up" at bounding box center [511, 230] width 3 height 3
type input "**"
click at [512, 229] on icon "icon: up" at bounding box center [511, 230] width 3 height 3
click at [510, 292] on button "Print" at bounding box center [512, 299] width 30 height 15
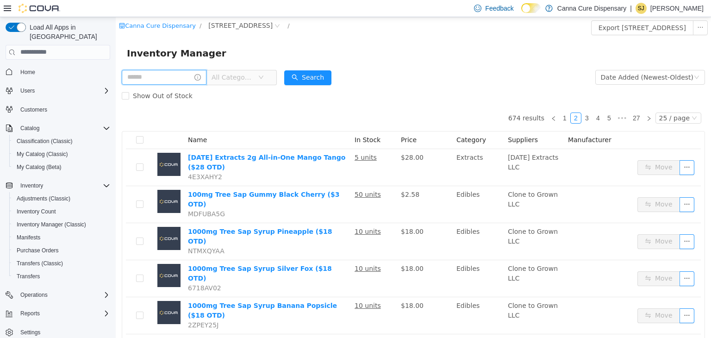
click at [181, 83] on input "text" at bounding box center [164, 76] width 85 height 15
type input "*****"
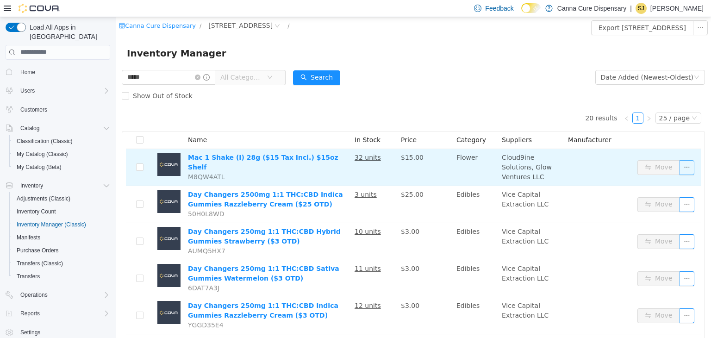
click at [679, 167] on button "button" at bounding box center [686, 167] width 15 height 15
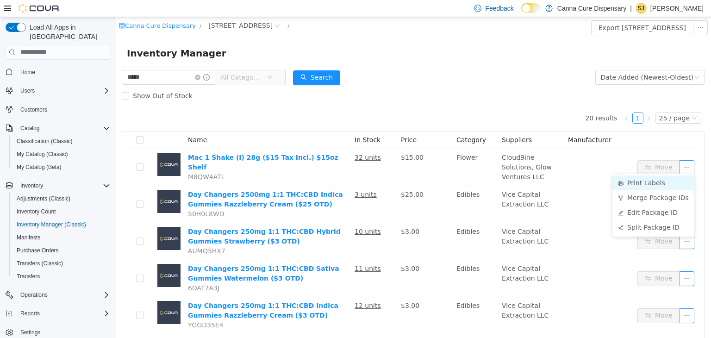
click at [668, 180] on li "Print Labels" at bounding box center [653, 182] width 82 height 15
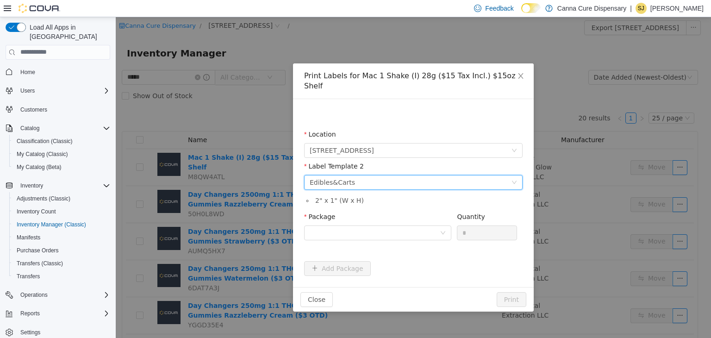
click at [418, 175] on div "Please select a label template Edibles&Carts" at bounding box center [410, 182] width 201 height 14
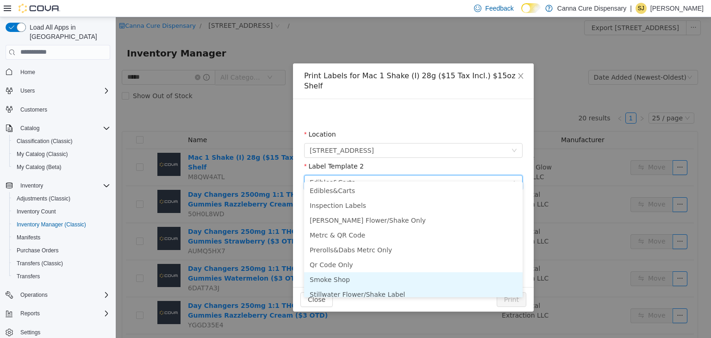
scroll to position [5, 0]
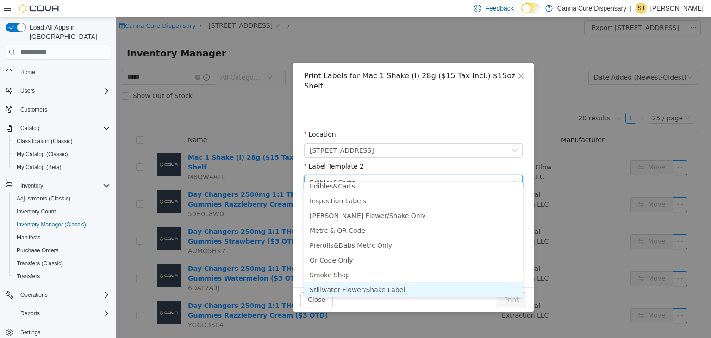
click at [402, 289] on li "Stillwater Flower/Shake Label" at bounding box center [413, 289] width 218 height 15
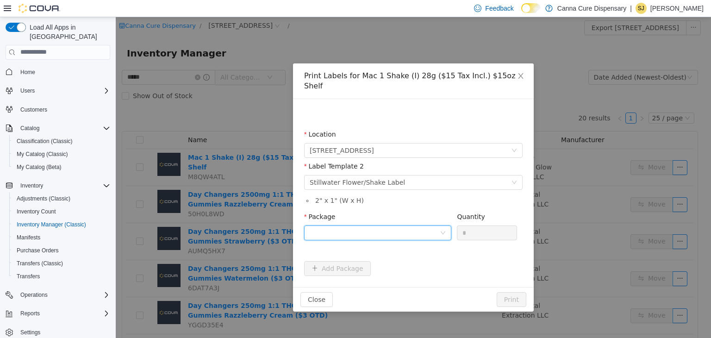
click at [402, 225] on div at bounding box center [375, 232] width 130 height 14
click at [403, 256] on li "1A40E01000048CB000000219" at bounding box center [377, 255] width 147 height 15
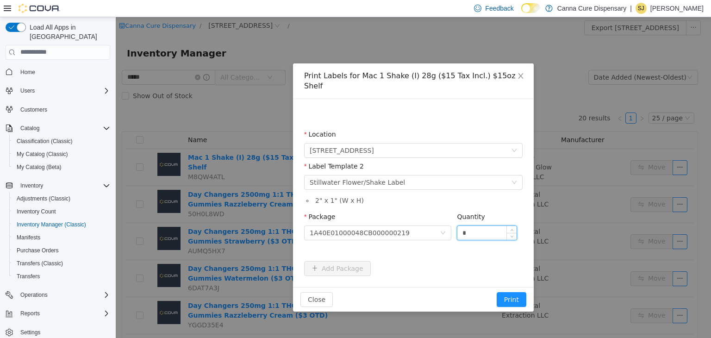
click at [494, 225] on input "*" at bounding box center [486, 232] width 59 height 14
type input "**"
click at [497, 292] on button "Print" at bounding box center [512, 299] width 30 height 15
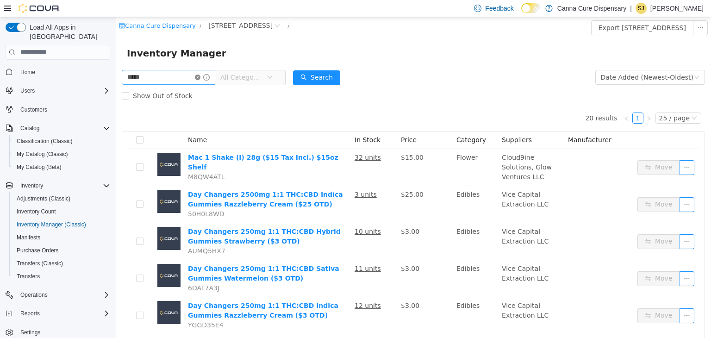
click at [200, 77] on icon "icon: close-circle" at bounding box center [198, 77] width 6 height 6
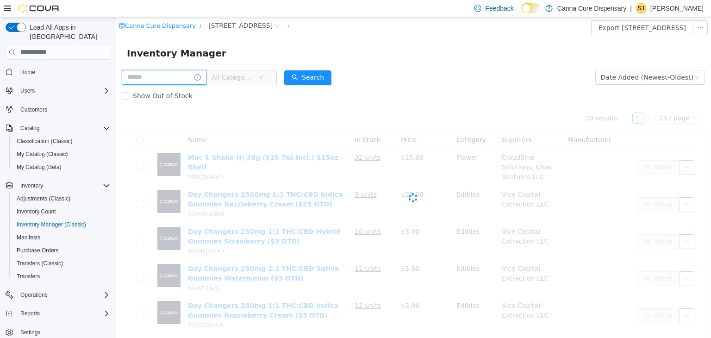
click at [190, 77] on input "text" at bounding box center [164, 76] width 85 height 15
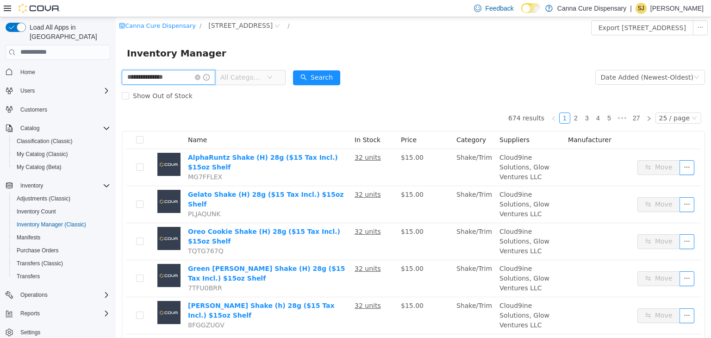
type input "**********"
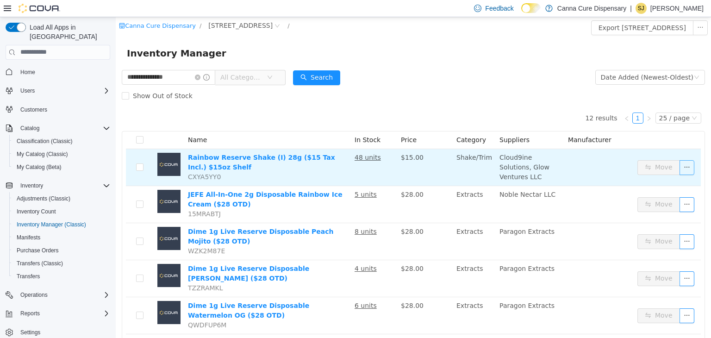
click at [682, 169] on button "button" at bounding box center [686, 167] width 15 height 15
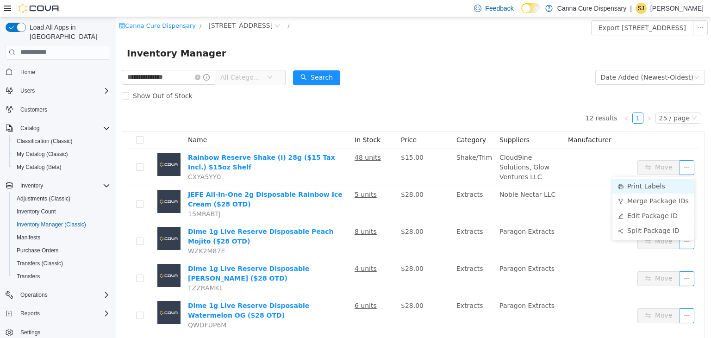
click at [655, 188] on li "Print Labels" at bounding box center [653, 185] width 82 height 15
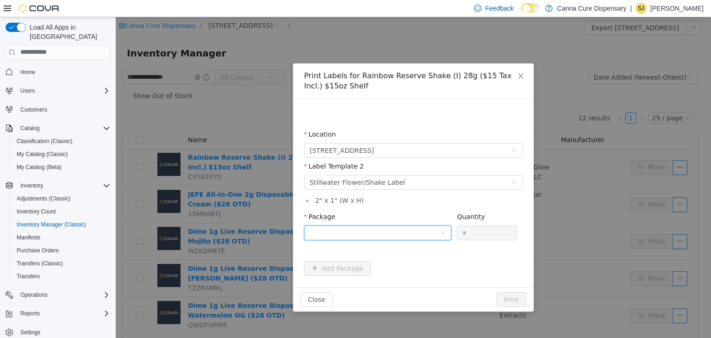
click at [426, 228] on div at bounding box center [375, 232] width 130 height 14
click at [418, 266] on li "1A40E01000048CB000000221" at bounding box center [377, 265] width 147 height 15
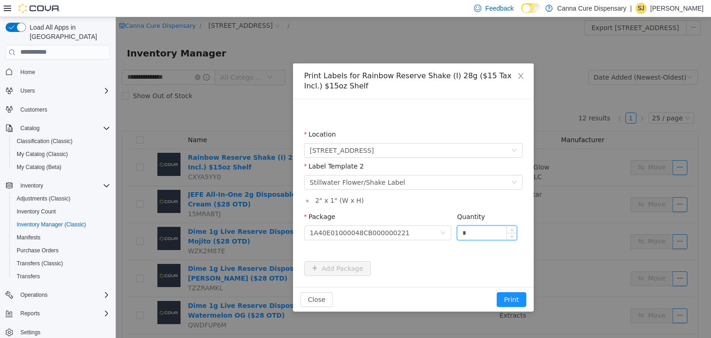
click at [472, 235] on input "*" at bounding box center [486, 232] width 59 height 14
type input "**"
click at [497, 292] on button "Print" at bounding box center [512, 299] width 30 height 15
